Goal: Answer question/provide support

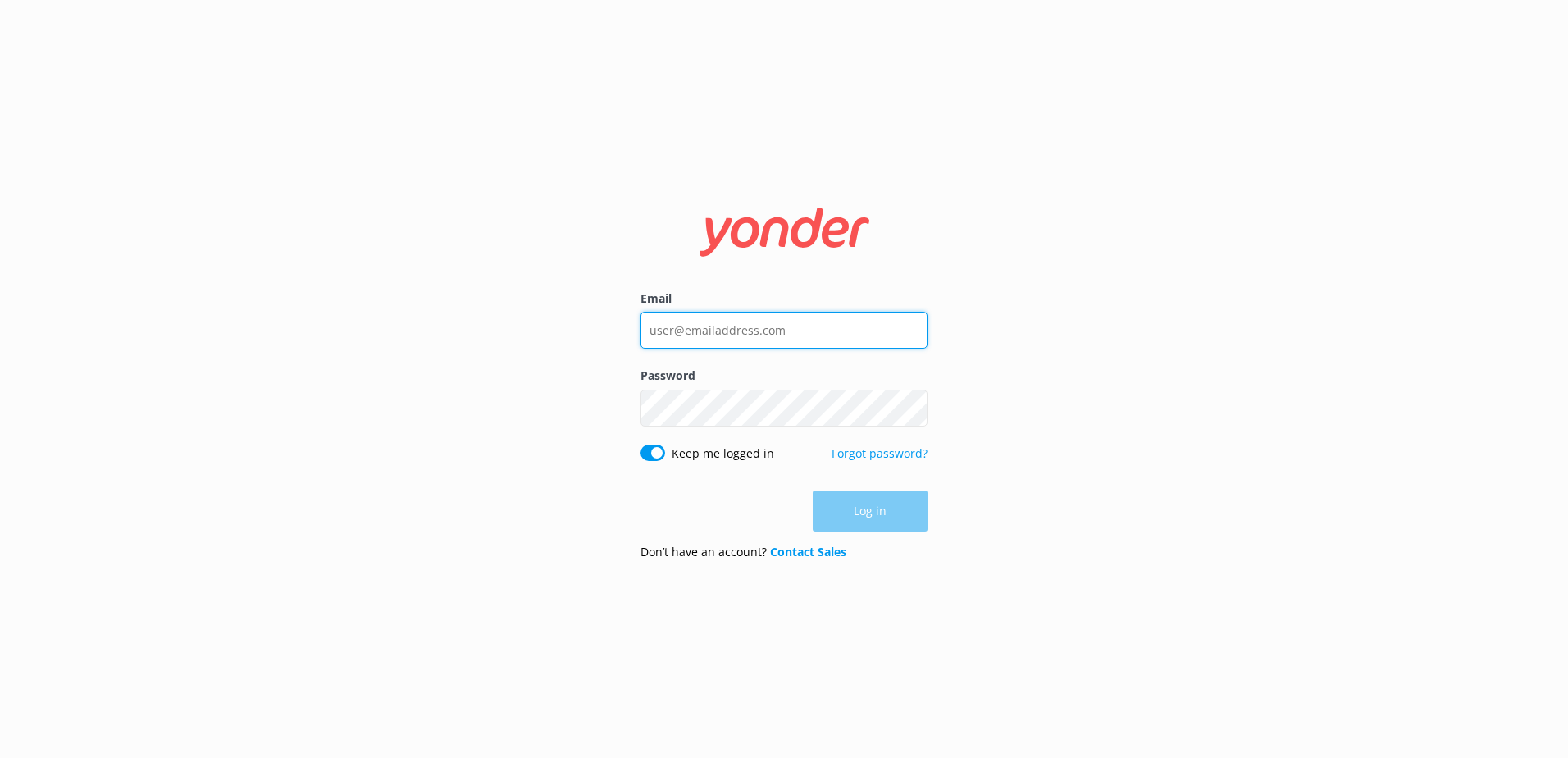
type input "[EMAIL_ADDRESS][DOMAIN_NAME]"
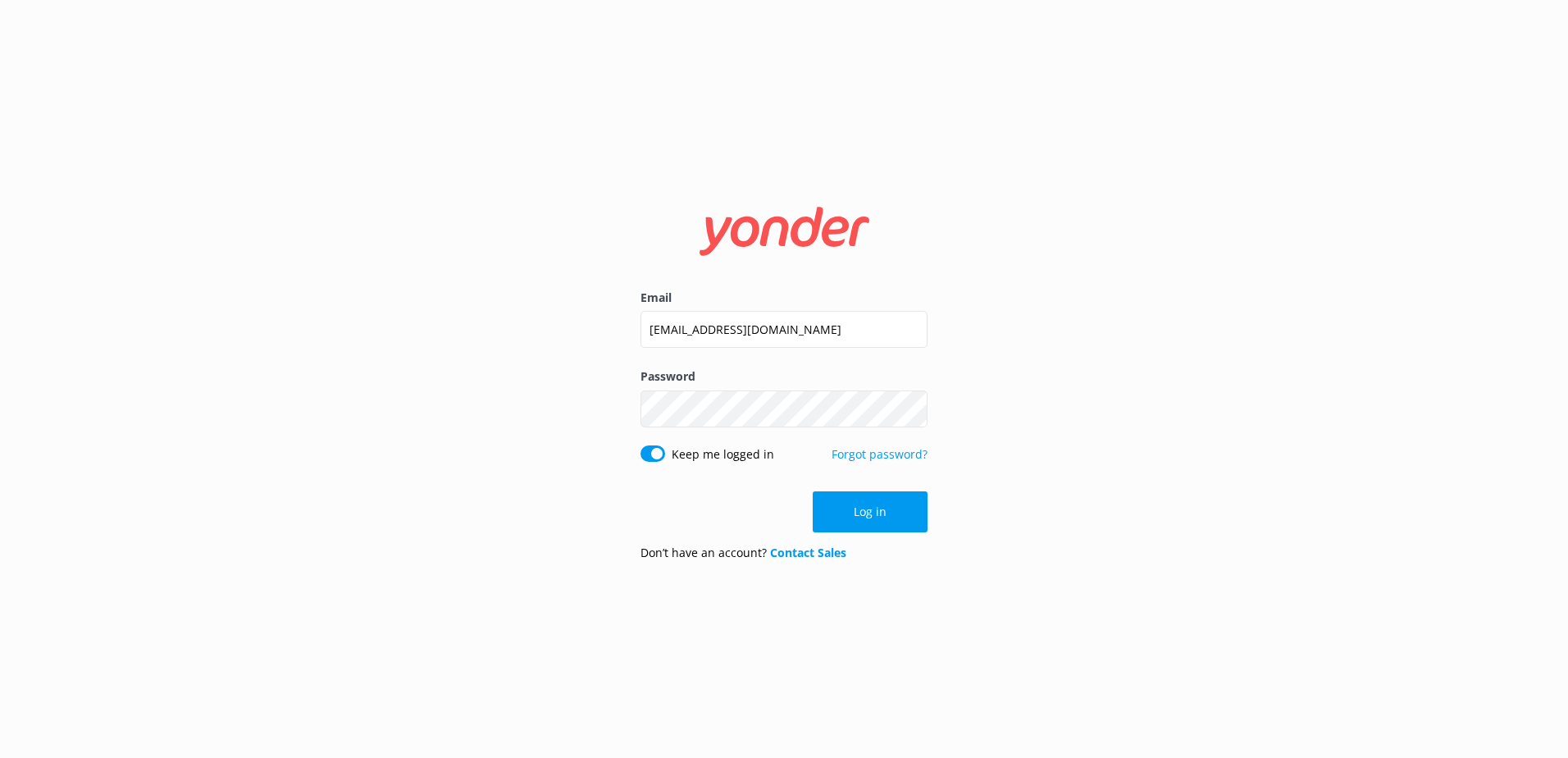
click at [1204, 380] on div "Email [EMAIL_ADDRESS][DOMAIN_NAME] Password Show password Keep me logged in For…" at bounding box center [784, 379] width 1568 height 758
click at [1155, 340] on div "Email [EMAIL_ADDRESS][DOMAIN_NAME] Password Show password Keep me logged in For…" at bounding box center [784, 379] width 1568 height 758
click at [864, 508] on button "Log in" at bounding box center [870, 511] width 115 height 41
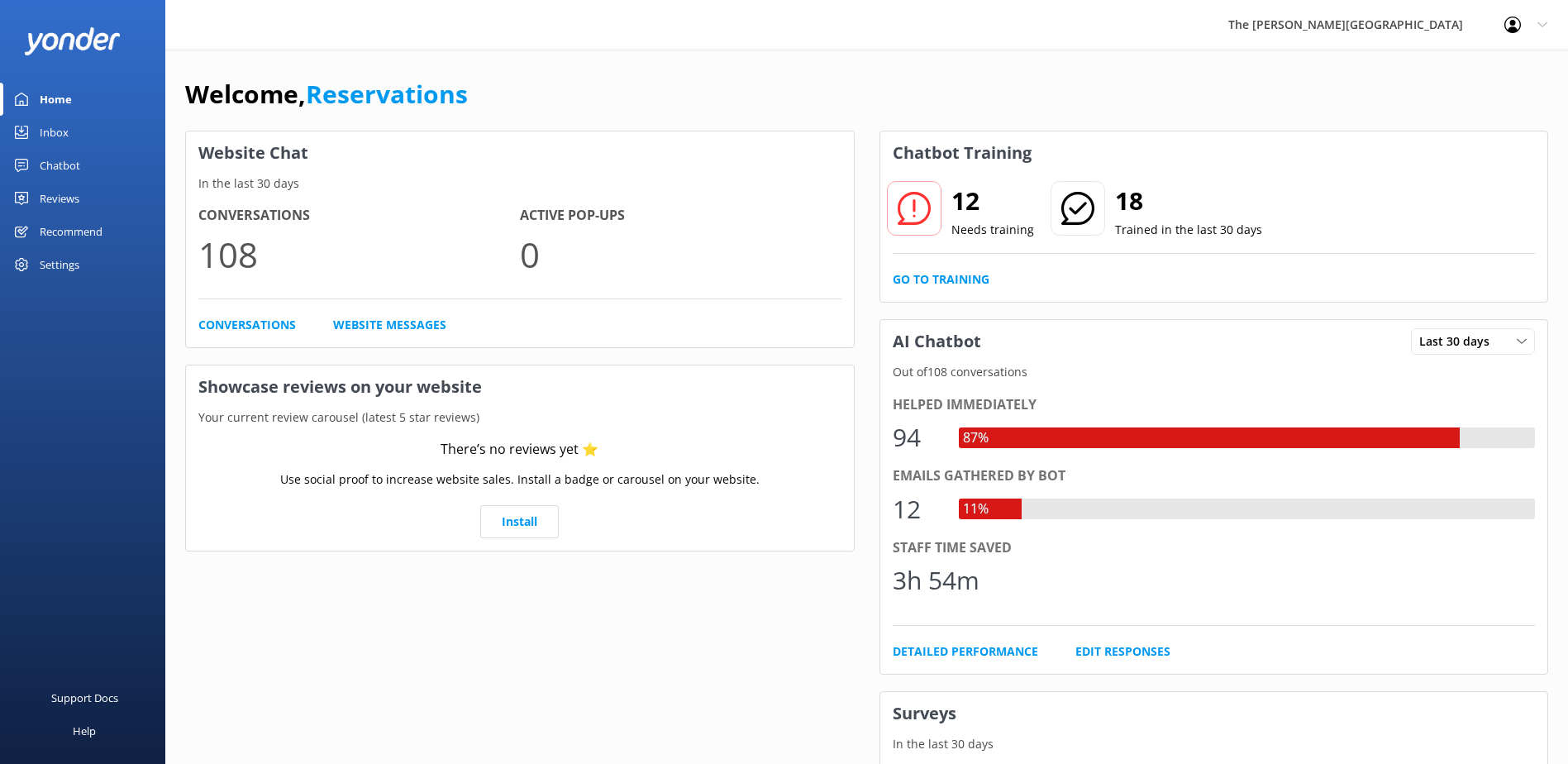
click at [87, 135] on link "Inbox" at bounding box center [82, 133] width 165 height 33
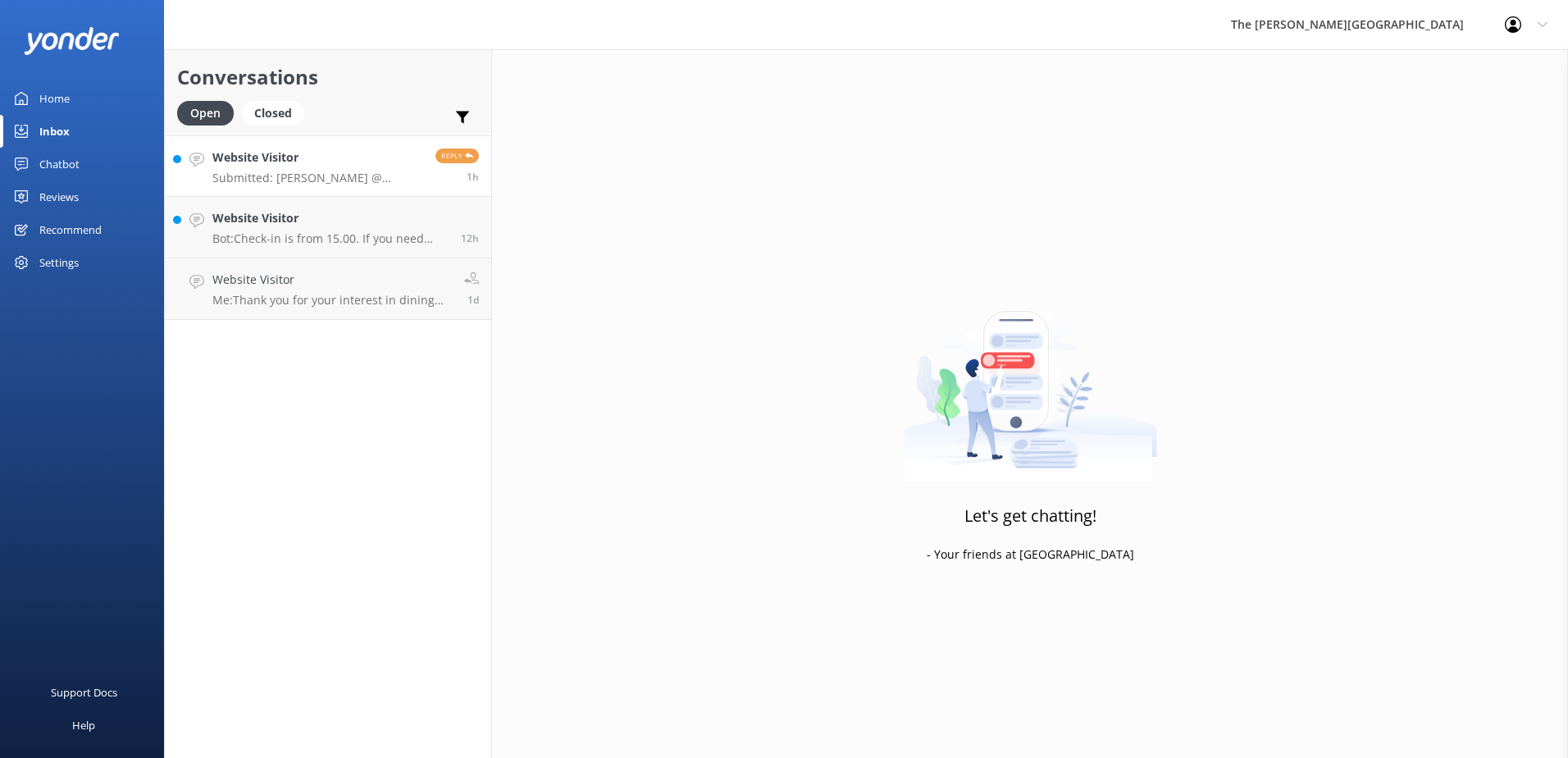
click at [331, 179] on p "Submitted: [PERSON_NAME] @ Flathead Travel [PERSON_NAME][EMAIL_ADDRESS][DOMAIN_…" at bounding box center [317, 177] width 211 height 15
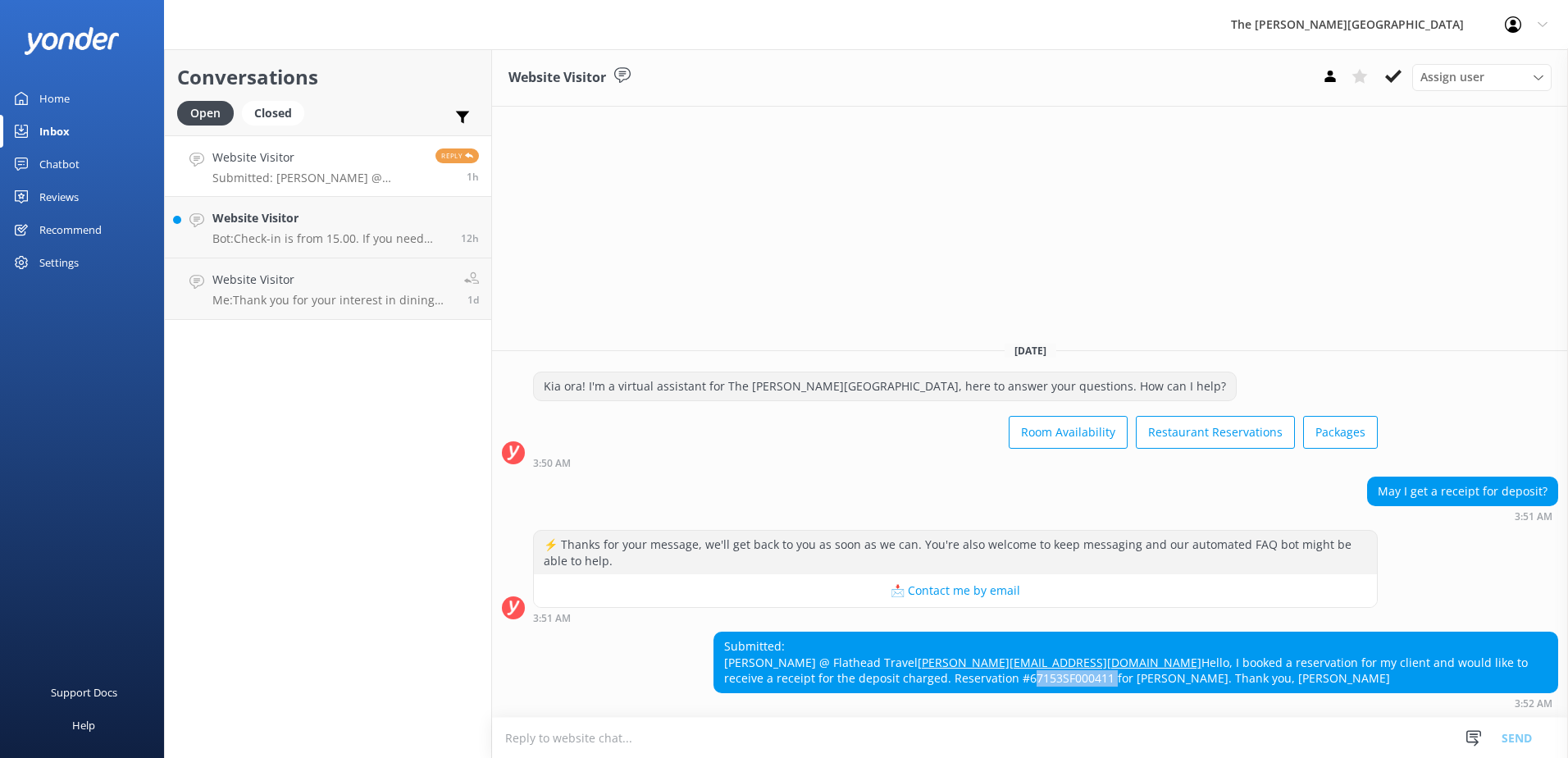
drag, startPoint x: 1343, startPoint y: 666, endPoint x: 1426, endPoint y: 664, distance: 83.0
click at [1426, 664] on div "Submitted: [PERSON_NAME] @ Flathead Travel [PERSON_NAME][EMAIL_ADDRESS][DOMAIN_…" at bounding box center [1136, 663] width 843 height 60
copy div "67153SF000411"
